Goal: Task Accomplishment & Management: Use online tool/utility

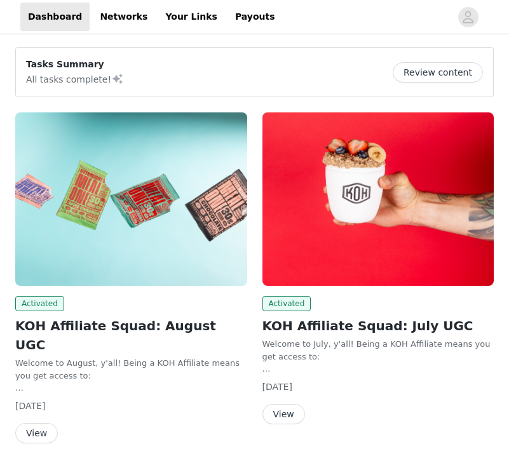
scroll to position [25, 0]
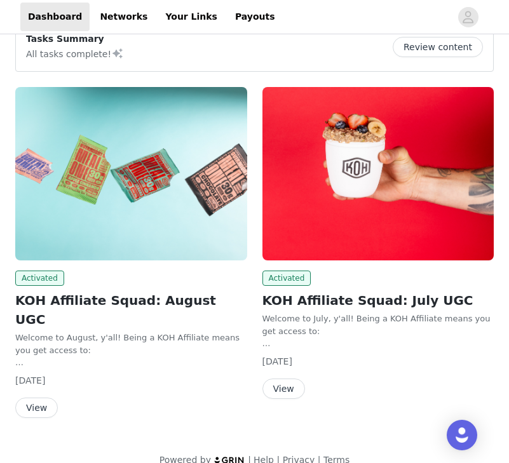
click at [36, 398] on button "View" at bounding box center [36, 408] width 43 height 20
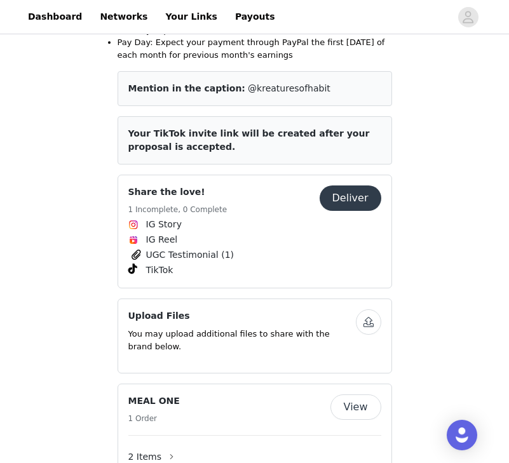
scroll to position [348, 0]
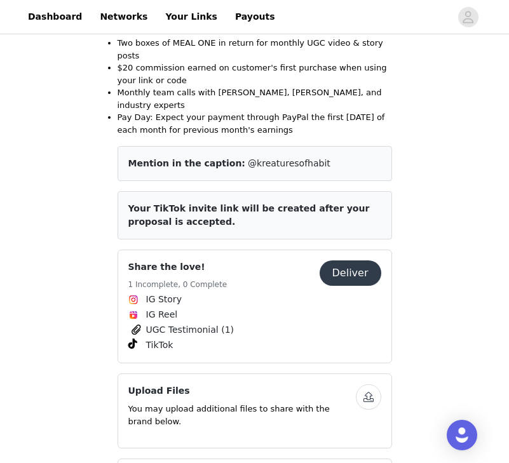
click at [340, 261] on button "Deliver" at bounding box center [351, 273] width 62 height 25
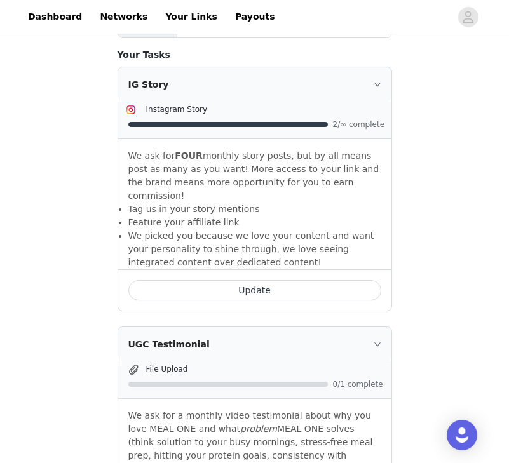
scroll to position [403, 0]
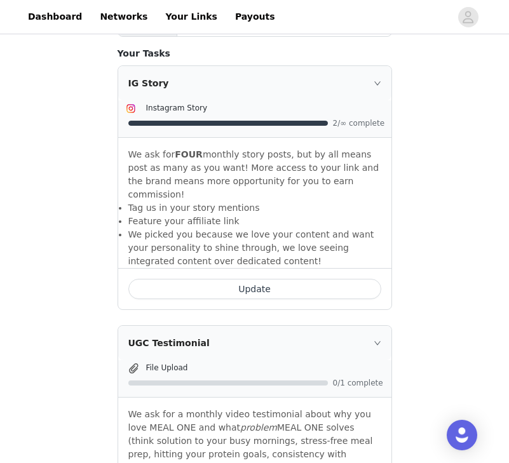
click at [271, 279] on button "Update" at bounding box center [254, 289] width 253 height 20
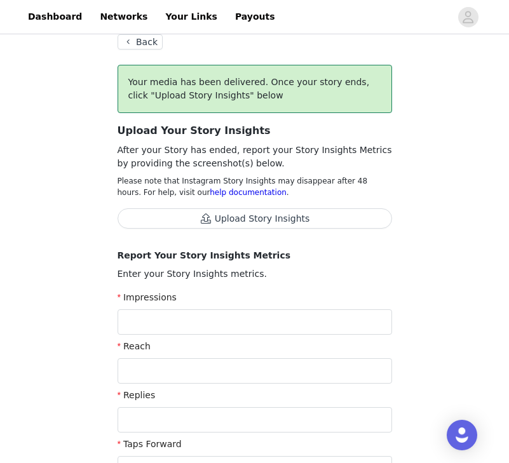
scroll to position [71, 0]
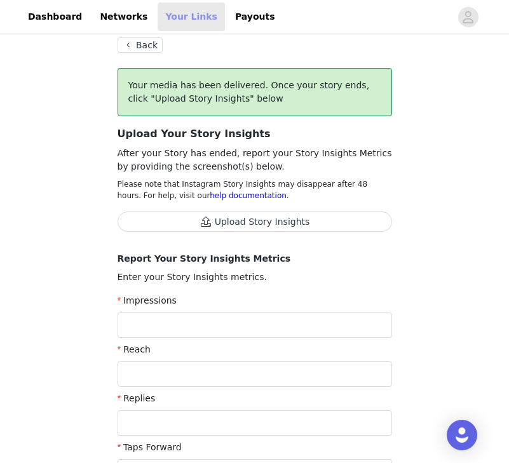
click at [158, 26] on link "Your Links" at bounding box center [191, 17] width 67 height 29
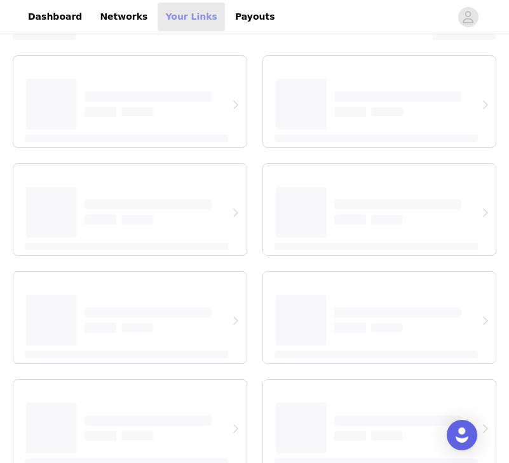
select select "12"
